Goal: Obtain resource: Download file/media

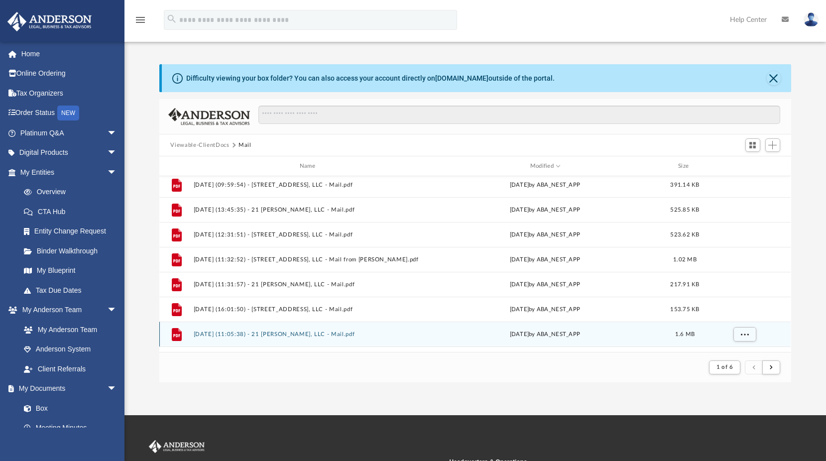
scroll to position [18, 0]
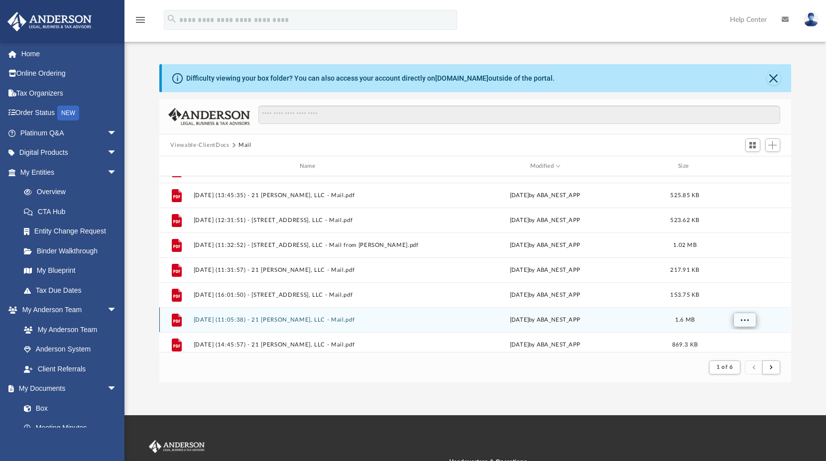
click at [749, 319] on button "More options" at bounding box center [744, 320] width 23 height 15
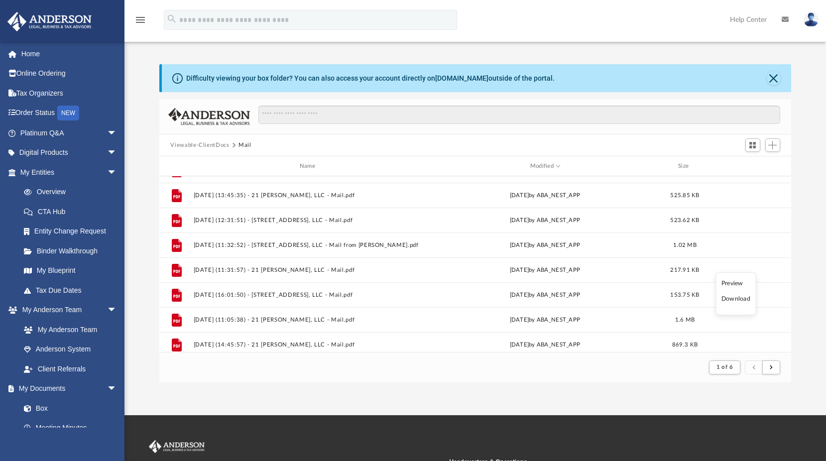
click at [740, 302] on li "Download" at bounding box center [735, 299] width 29 height 10
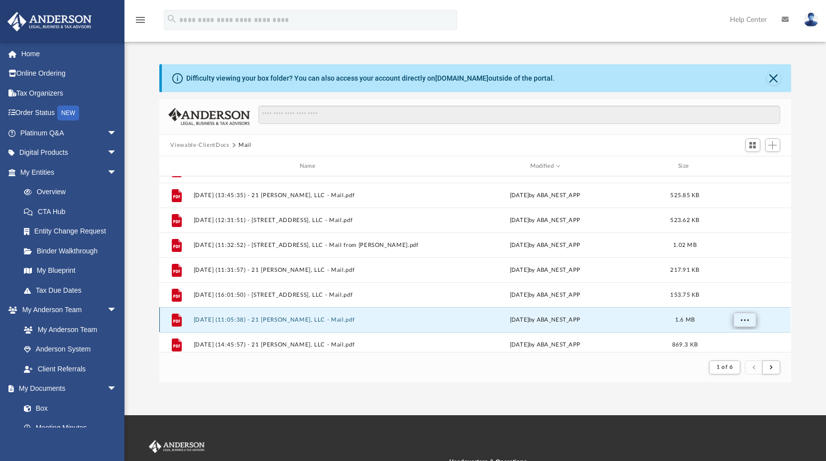
click at [746, 319] on span "More options" at bounding box center [744, 318] width 8 height 5
click at [734, 298] on li "Download" at bounding box center [735, 299] width 29 height 10
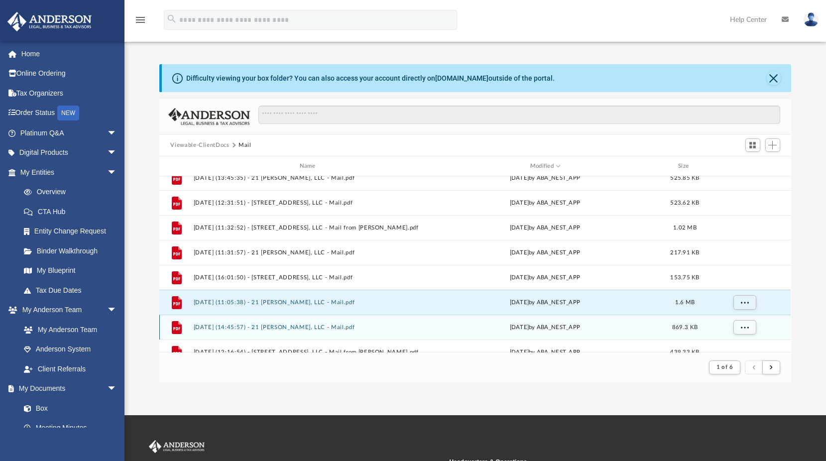
click at [549, 328] on div "[DATE] by ABA_NEST_APP" at bounding box center [544, 327] width 231 height 9
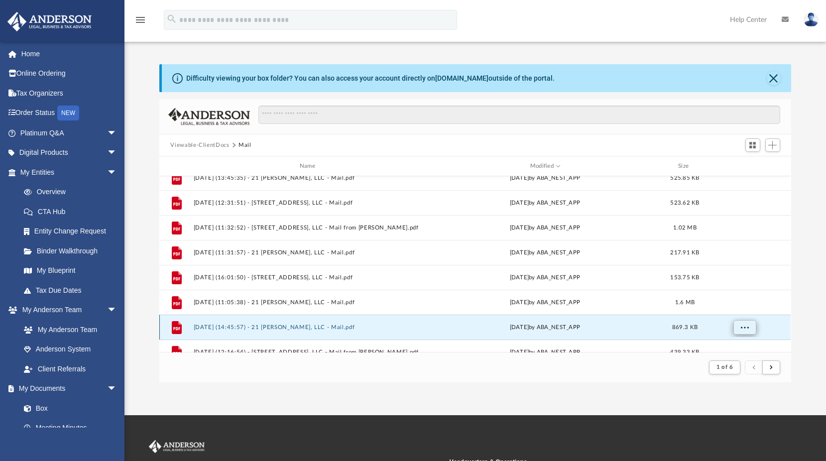
click at [744, 324] on span "More options" at bounding box center [744, 326] width 8 height 5
click at [735, 307] on li "Download" at bounding box center [735, 306] width 29 height 10
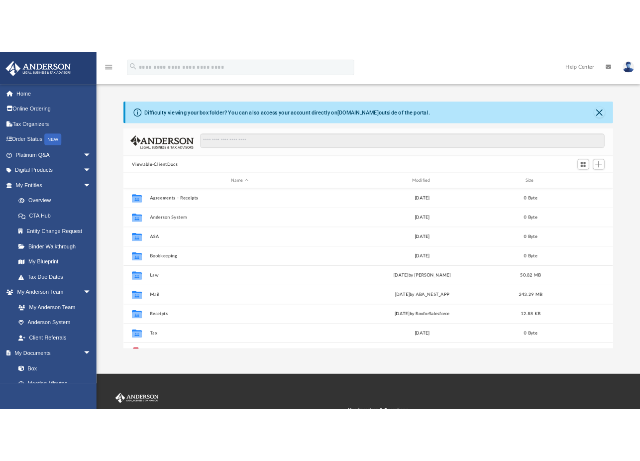
scroll to position [8, 8]
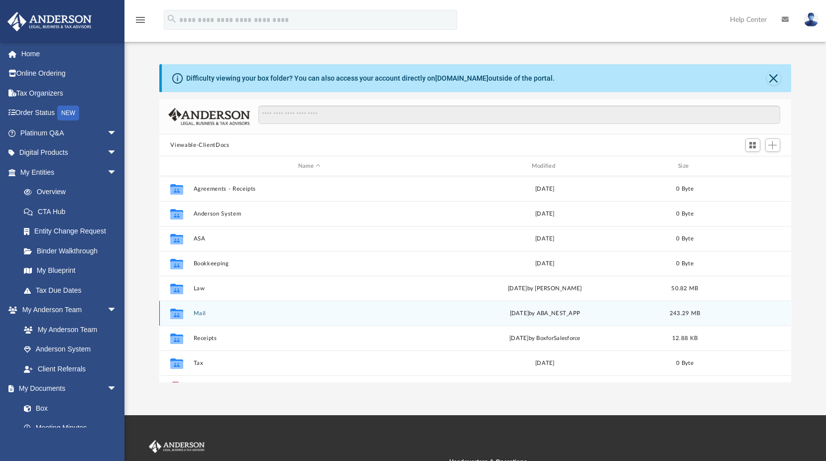
click at [201, 315] on button "Mail" at bounding box center [309, 313] width 231 height 6
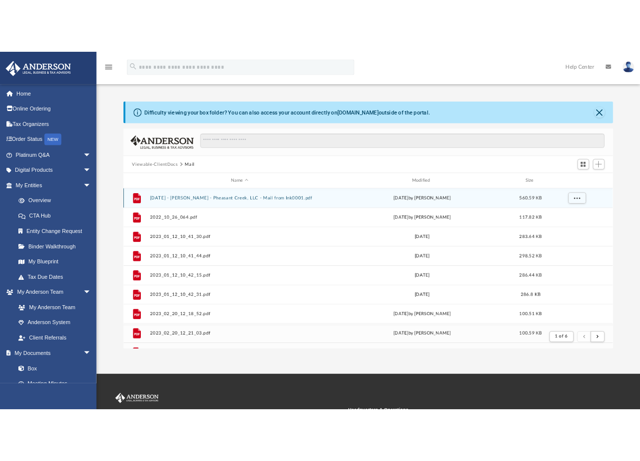
scroll to position [188, 457]
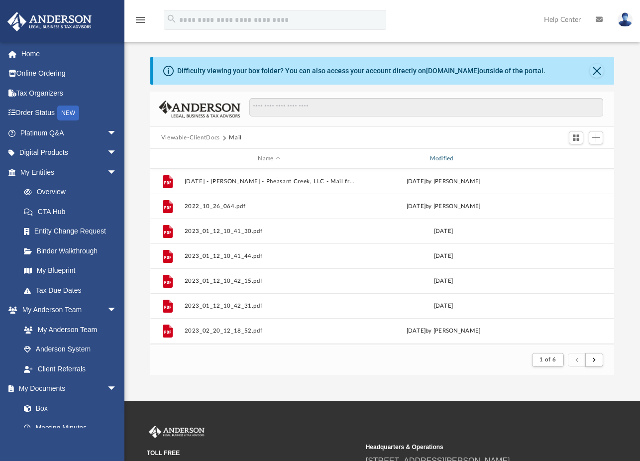
click at [439, 158] on div "Modified" at bounding box center [443, 158] width 170 height 9
click at [442, 157] on div "Modified" at bounding box center [443, 158] width 170 height 9
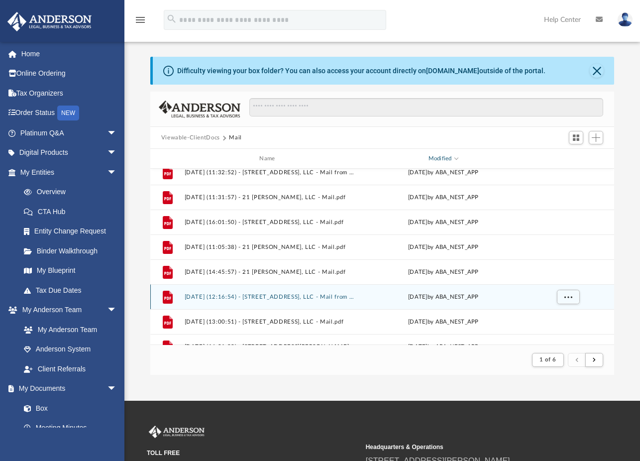
scroll to position [86, 0]
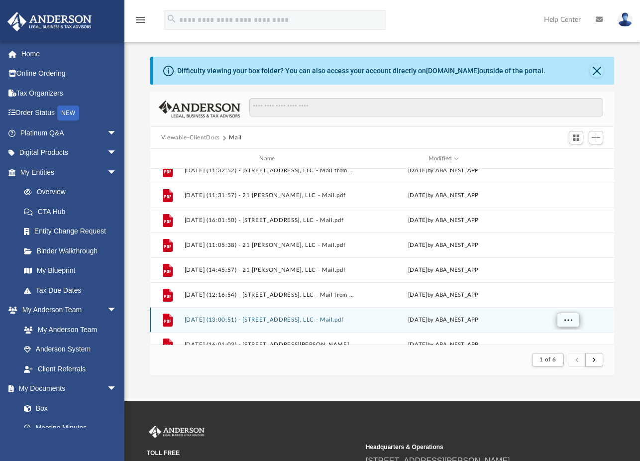
click at [563, 317] on button "More options" at bounding box center [567, 320] width 23 height 15
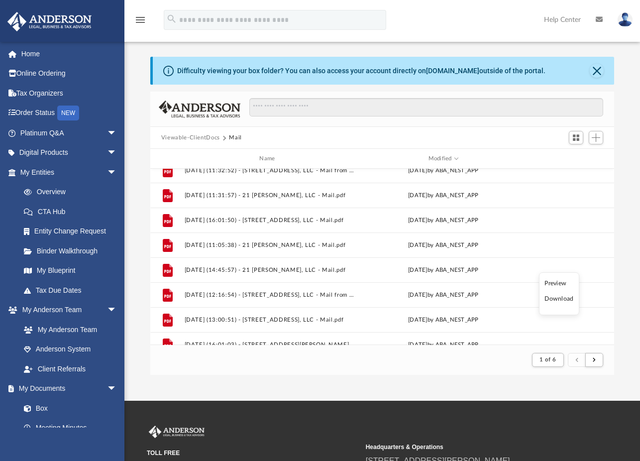
click at [559, 304] on li "Download" at bounding box center [558, 299] width 29 height 10
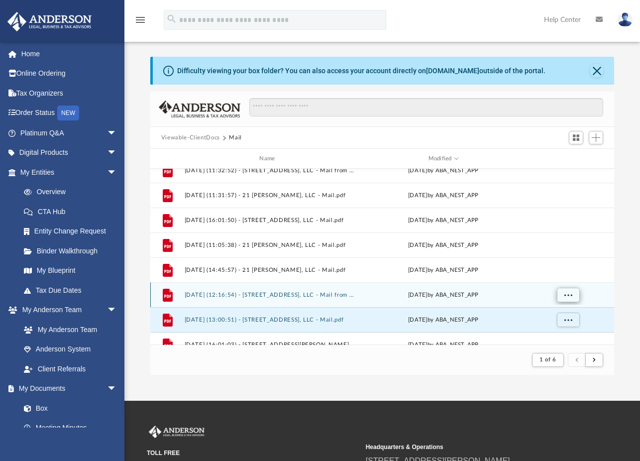
click at [558, 299] on button "More options" at bounding box center [567, 295] width 23 height 15
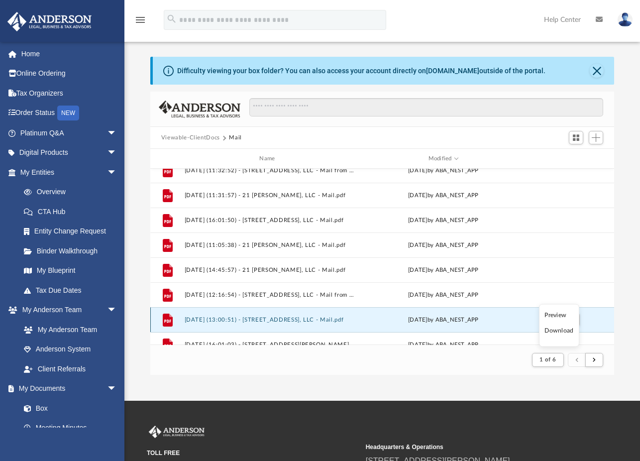
click at [590, 319] on div "grid" at bounding box center [567, 319] width 70 height 19
click at [572, 318] on button "More options" at bounding box center [567, 320] width 23 height 15
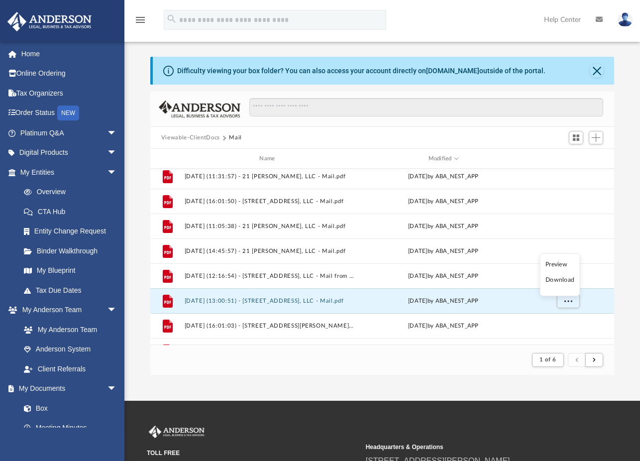
scroll to position [122, 0]
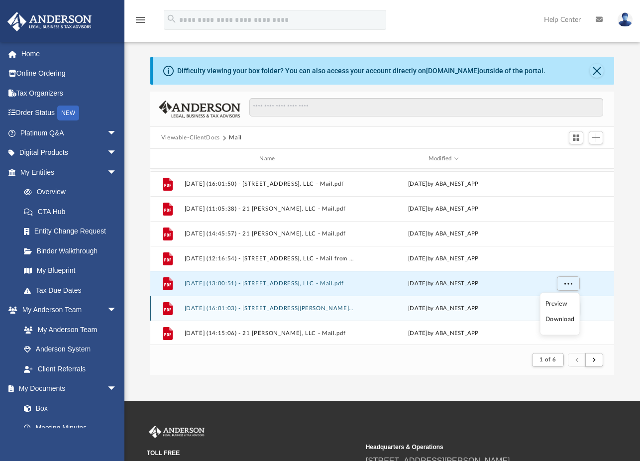
click at [465, 308] on div "[DATE] by ABA_NEST_APP" at bounding box center [443, 308] width 170 height 9
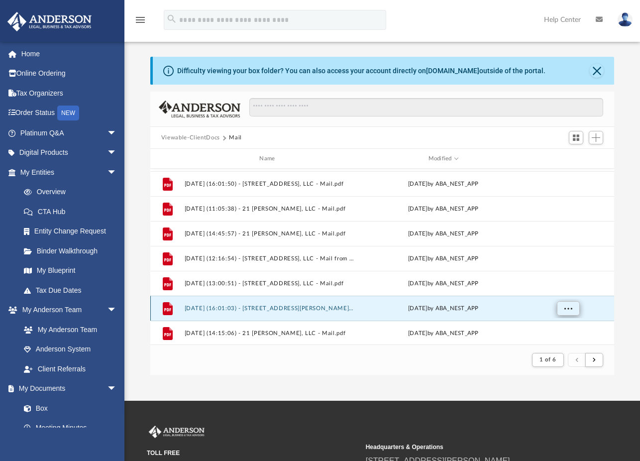
click at [567, 308] on span "More options" at bounding box center [568, 307] width 8 height 5
click at [558, 289] on li "Download" at bounding box center [558, 287] width 29 height 10
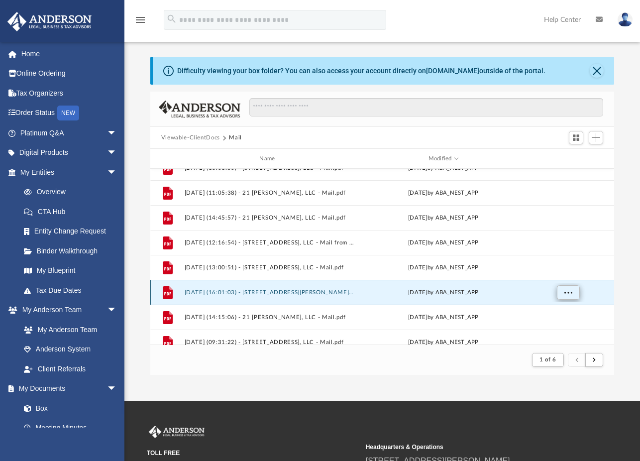
click at [570, 292] on span "More options" at bounding box center [568, 291] width 8 height 5
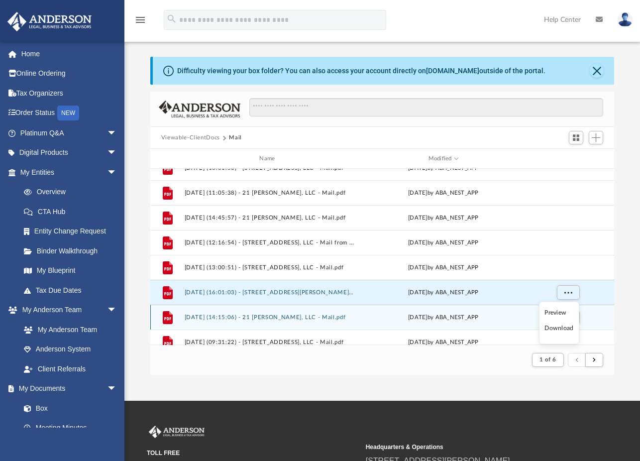
click at [486, 319] on div "Mon Aug 25 2025 by ABA_NEST_APP" at bounding box center [443, 317] width 170 height 9
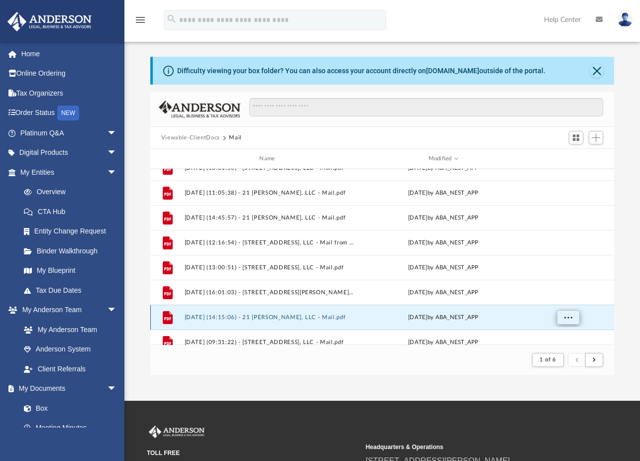
click at [566, 317] on span "More options" at bounding box center [568, 316] width 8 height 5
click at [559, 297] on li "Download" at bounding box center [558, 296] width 29 height 10
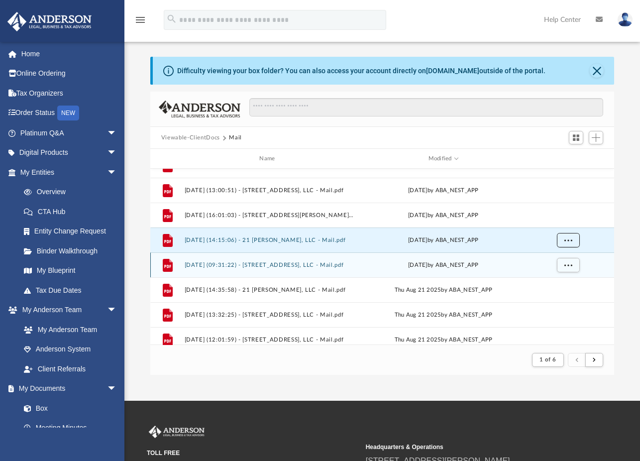
scroll to position [229, 0]
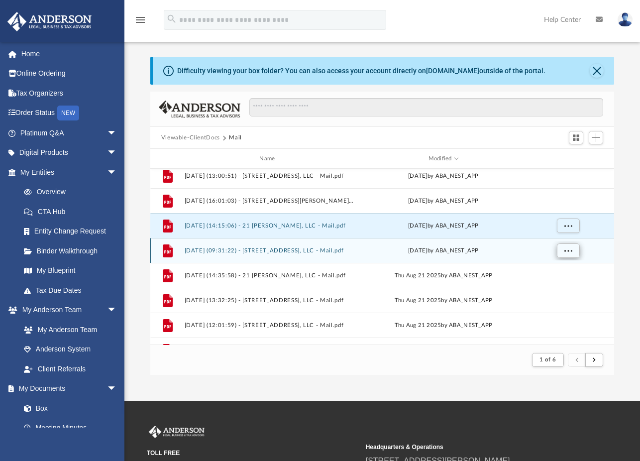
click at [562, 245] on button "More options" at bounding box center [567, 250] width 23 height 15
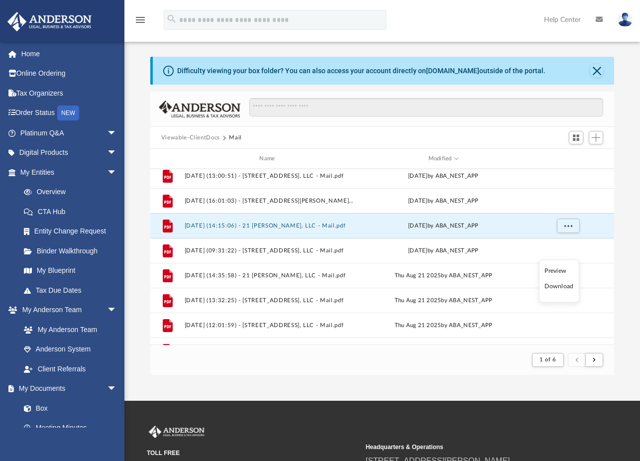
click at [563, 286] on li "Download" at bounding box center [558, 286] width 29 height 10
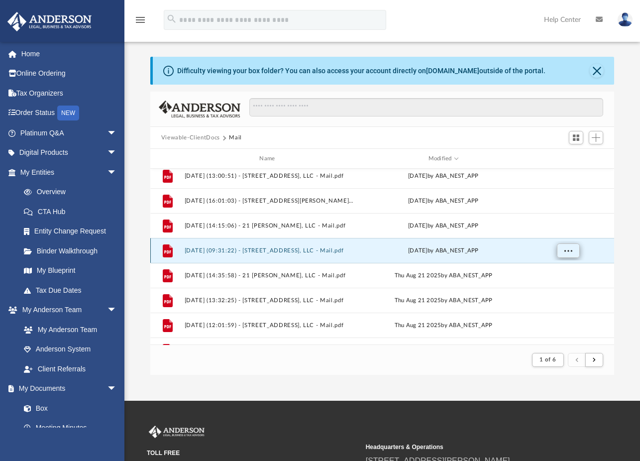
click at [569, 253] on span "More options" at bounding box center [568, 249] width 8 height 5
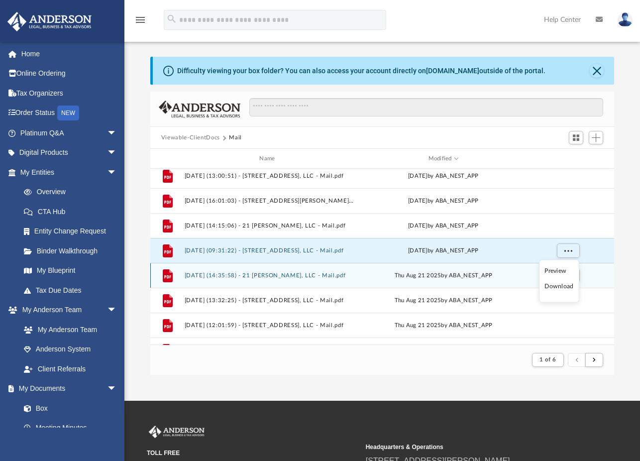
click at [485, 283] on div "File 2025.08.21 (14:35:58) - 21 Sheldon Terrace, LLC - Mail.pdf Thu Aug 21 2025…" at bounding box center [382, 275] width 464 height 25
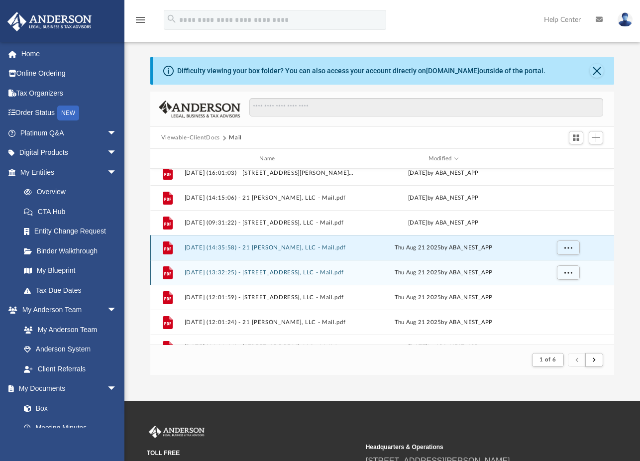
scroll to position [282, 0]
